Goal: Find specific page/section: Find specific page/section

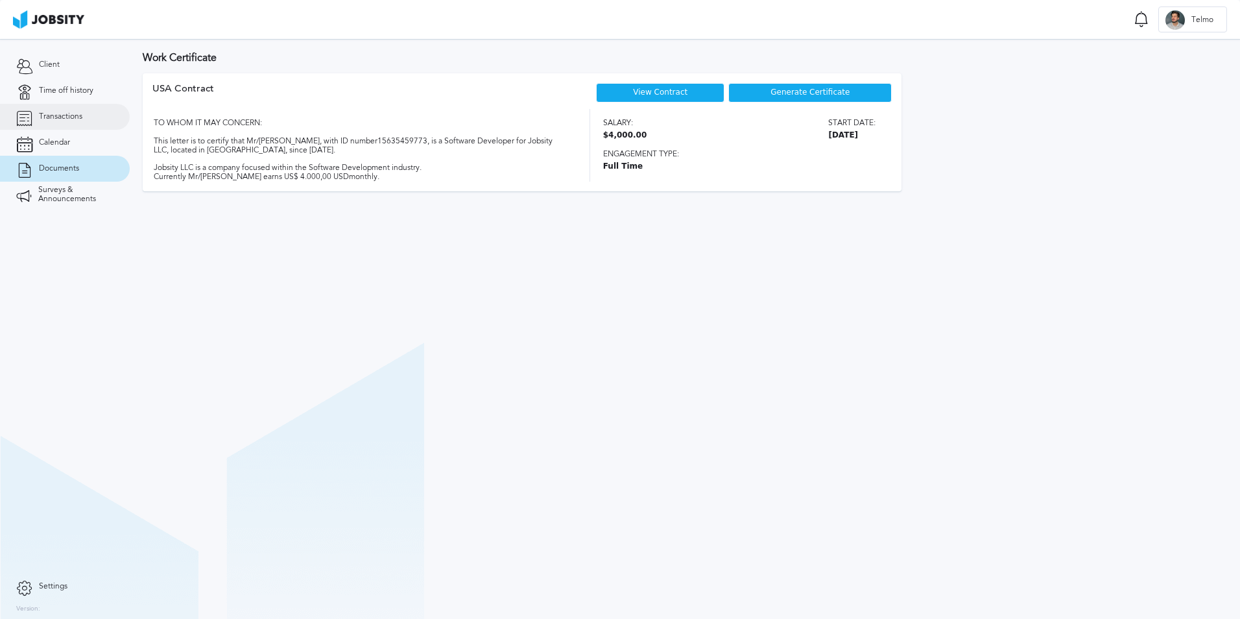
click at [84, 122] on link "Transactions" at bounding box center [65, 117] width 130 height 26
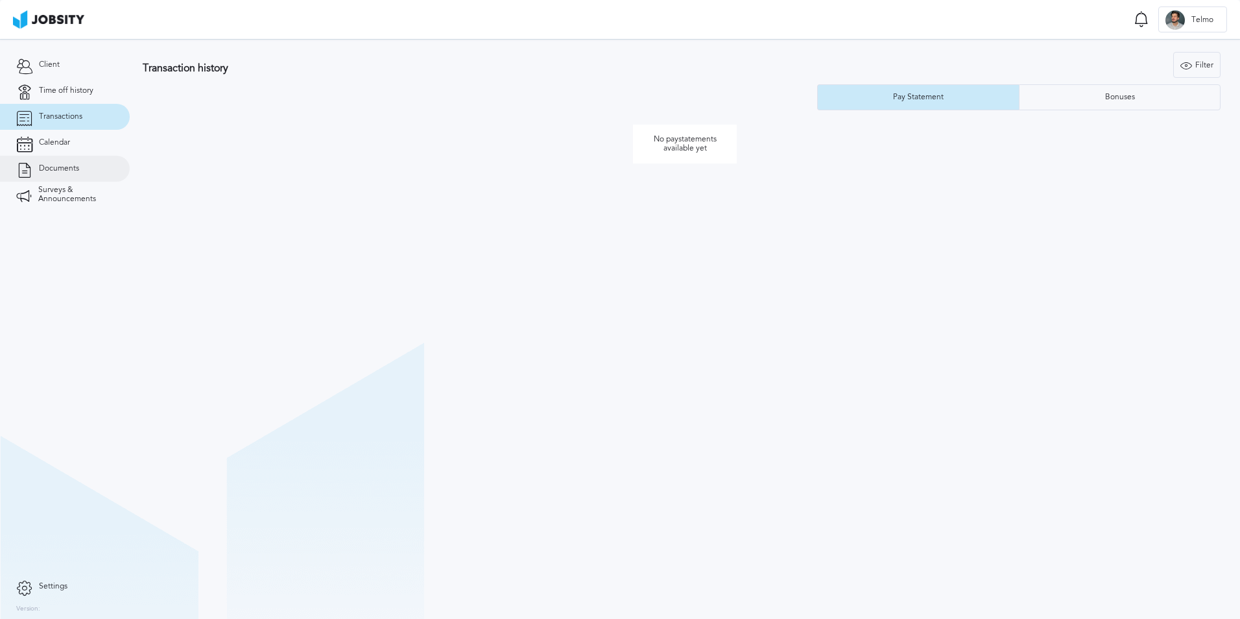
click at [84, 156] on link "Documents" at bounding box center [65, 169] width 130 height 26
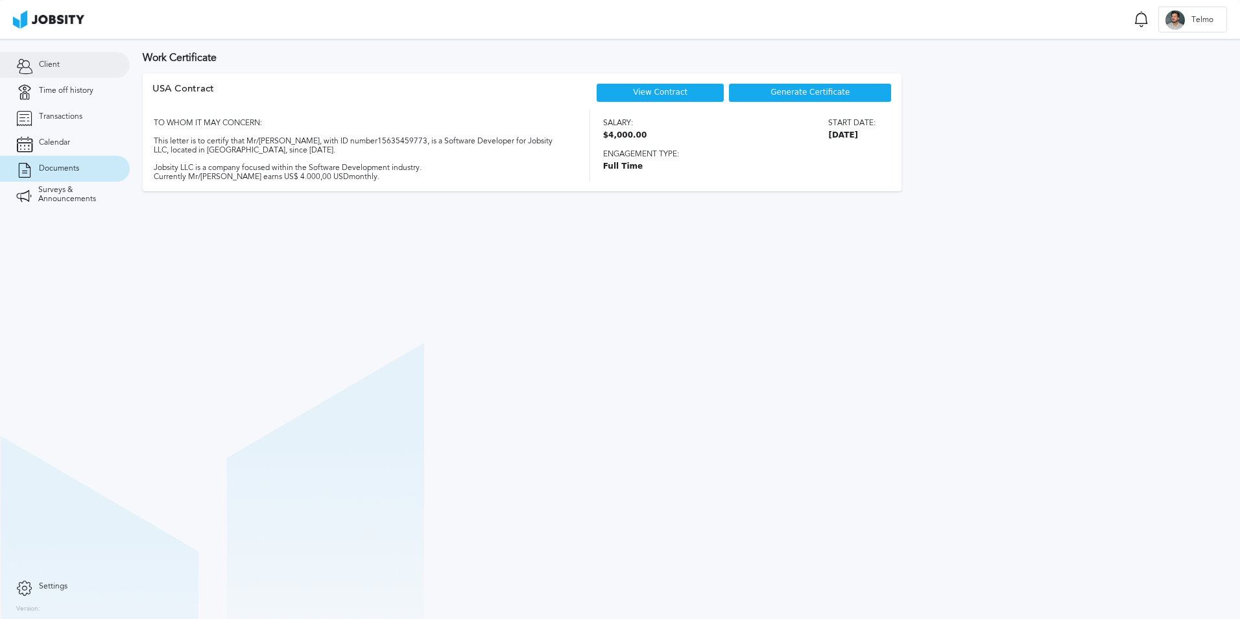
click at [52, 74] on link "Client" at bounding box center [65, 65] width 130 height 26
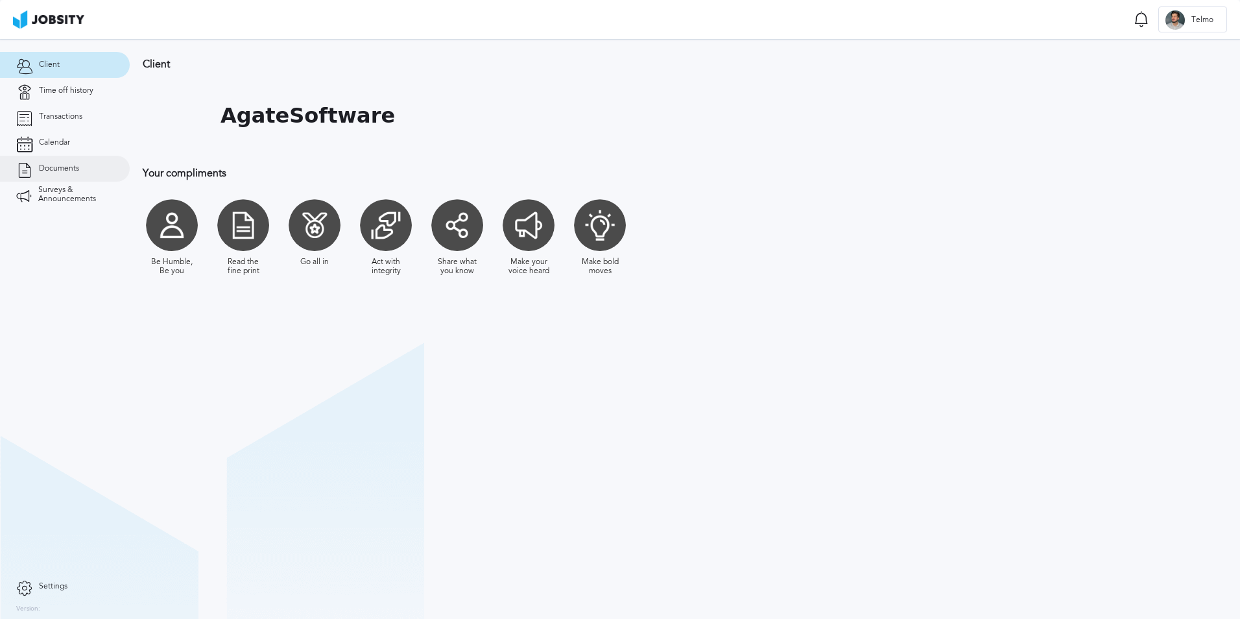
click at [73, 156] on link "Documents" at bounding box center [65, 169] width 130 height 26
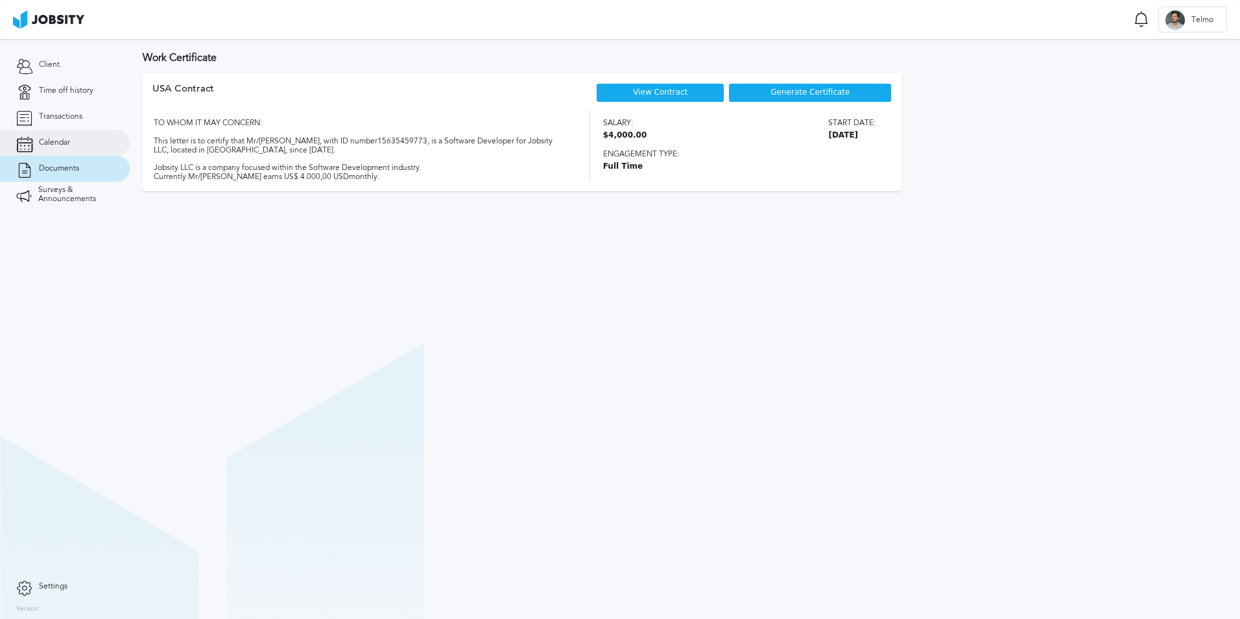
click at [70, 141] on span "Calendar" at bounding box center [54, 142] width 31 height 9
